Goal: Information Seeking & Learning: Learn about a topic

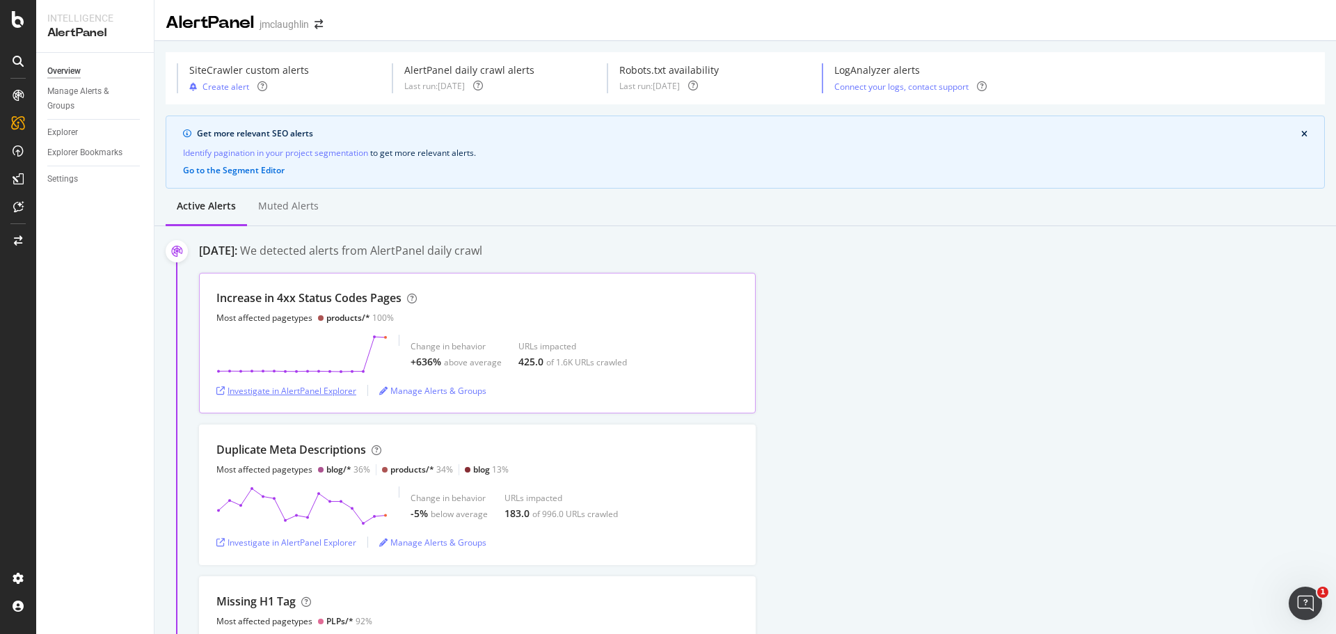
click at [255, 395] on div "Investigate in AlertPanel Explorer" at bounding box center [286, 391] width 140 height 12
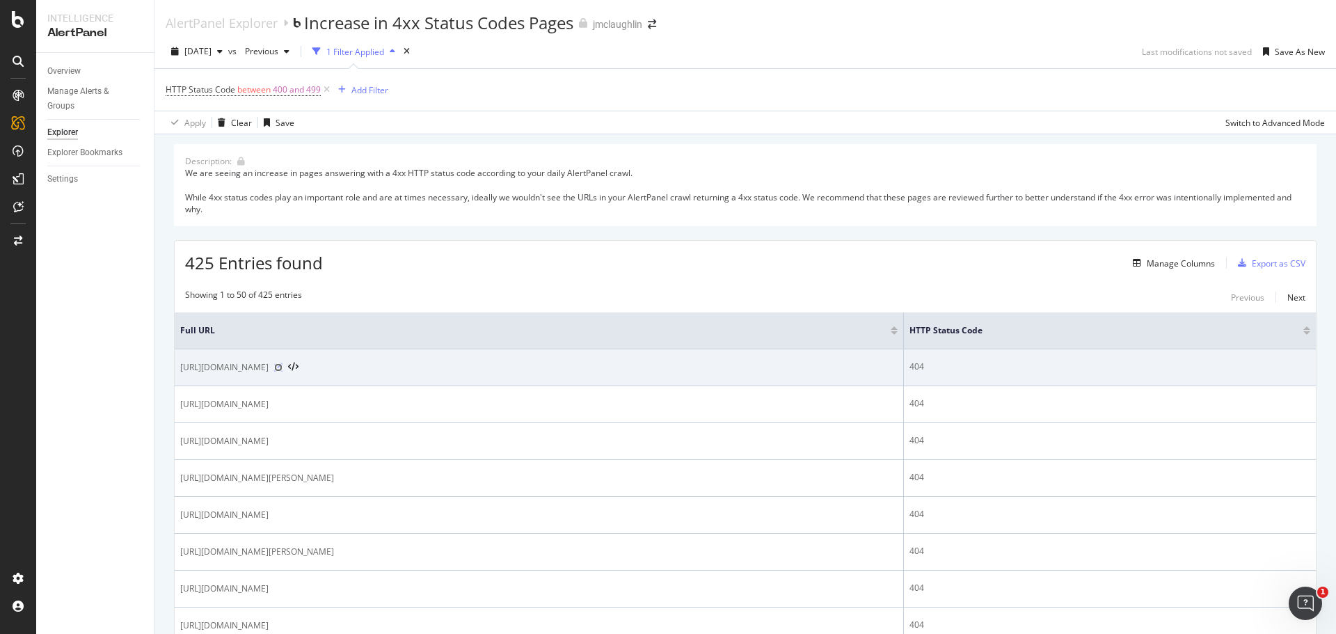
click at [282, 367] on icon at bounding box center [278, 367] width 8 height 8
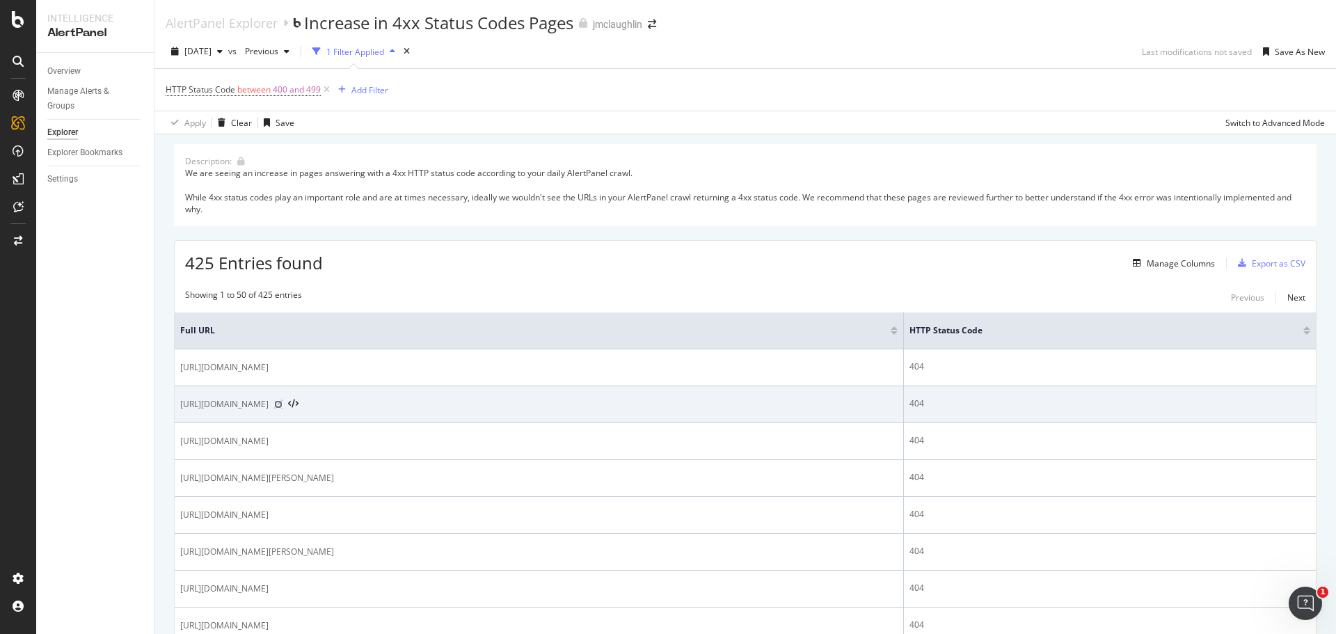
click at [282, 403] on icon at bounding box center [278, 404] width 8 height 8
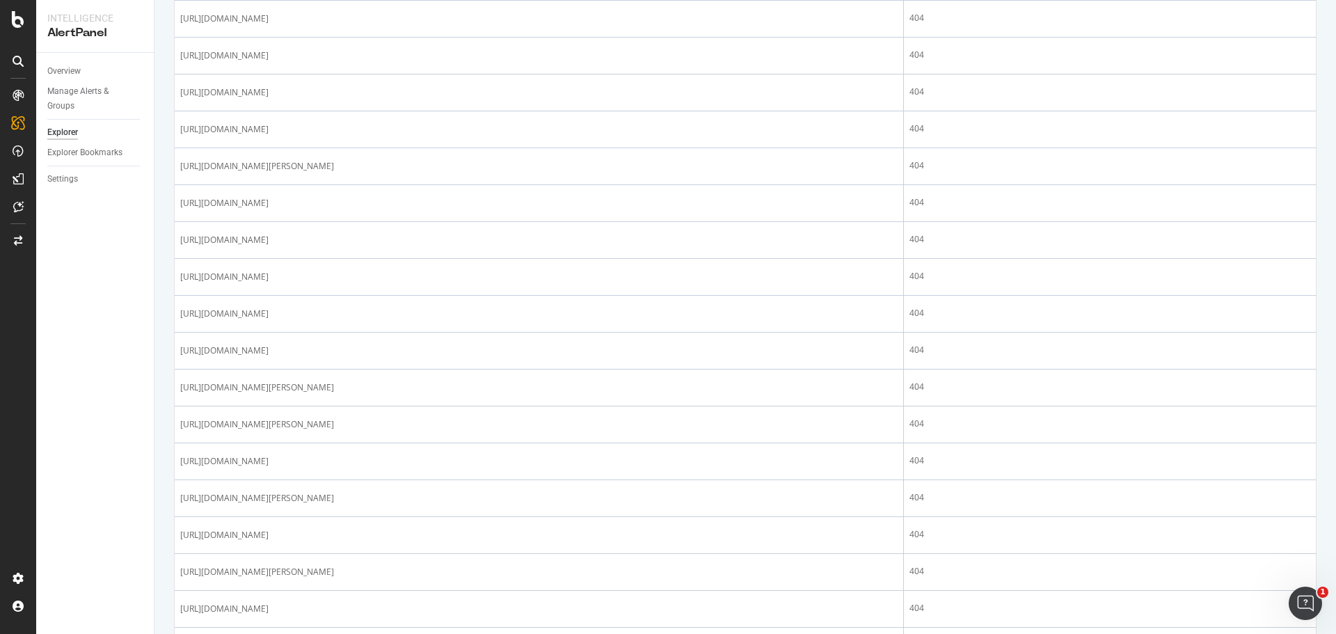
scroll to position [1322, 0]
